Goal: Navigation & Orientation: Go to known website

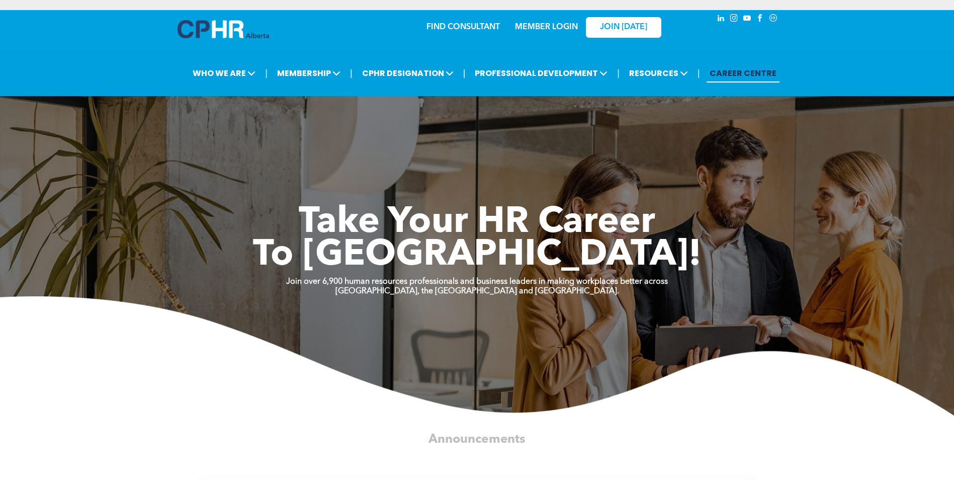
click at [533, 26] on link "MEMBER LOGIN" at bounding box center [546, 27] width 63 height 8
click at [556, 28] on link "MEMBER LOGIN" at bounding box center [546, 27] width 63 height 8
click at [563, 27] on link "MEMBER LOGIN" at bounding box center [546, 27] width 63 height 8
